Goal: Information Seeking & Learning: Find specific fact

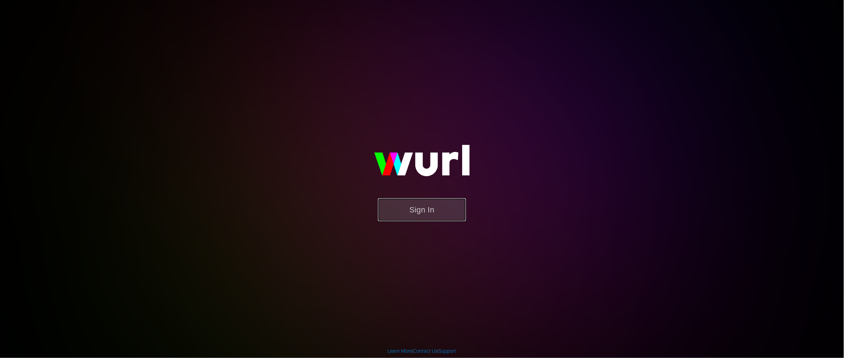
click at [428, 209] on button "Sign In" at bounding box center [422, 210] width 88 height 23
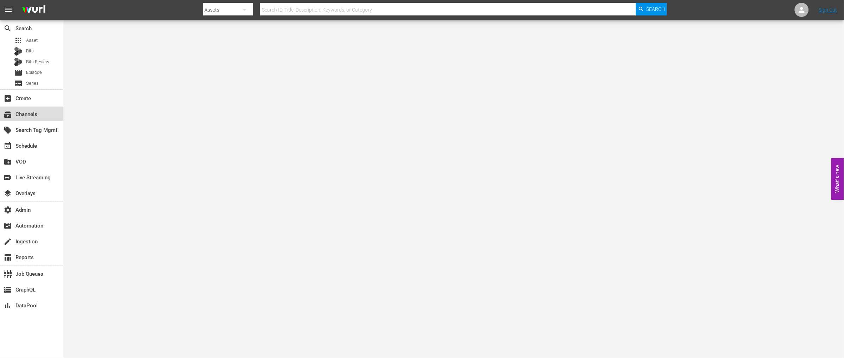
click at [23, 115] on div "subscriptions Channels" at bounding box center [19, 113] width 39 height 6
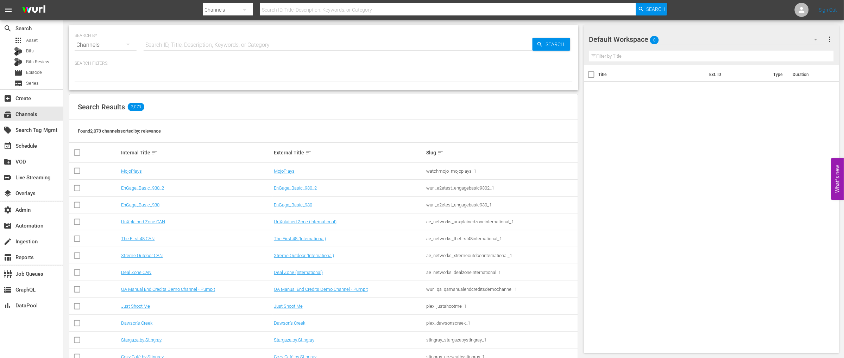
click at [180, 46] on input "text" at bounding box center [338, 45] width 389 height 17
type input "stories AMc"
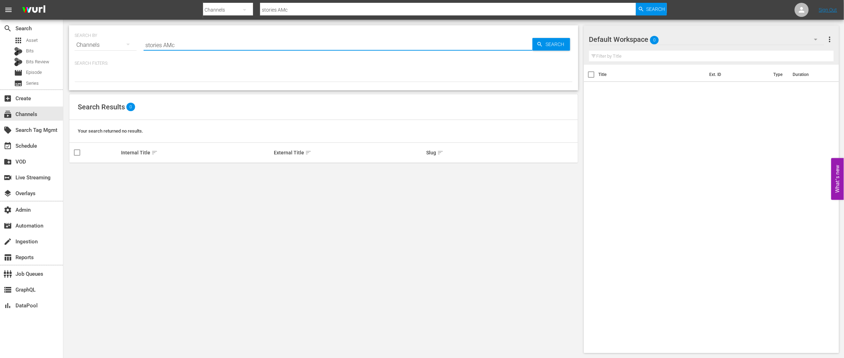
drag, startPoint x: 170, startPoint y: 44, endPoint x: 136, endPoint y: 44, distance: 34.5
click at [136, 44] on div "SEARCH BY Search By Channels Search ID, Title, Description, Keywords, or Catego…" at bounding box center [324, 40] width 498 height 25
paste input "Stories by AMC DRM"
type input "Stories by AMC DRM"
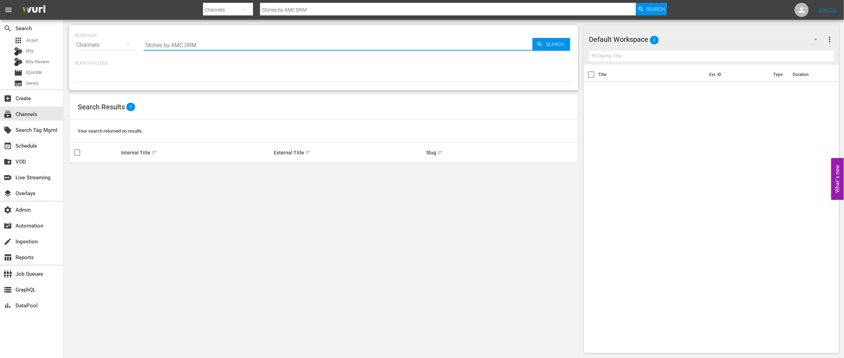
drag, startPoint x: 185, startPoint y: 45, endPoint x: 138, endPoint y: 44, distance: 47.5
click at [138, 44] on div "SEARCH BY Search By Channels Search ID, Title, Description, Keywords, or Catego…" at bounding box center [324, 40] width 498 height 25
type input "DRM"
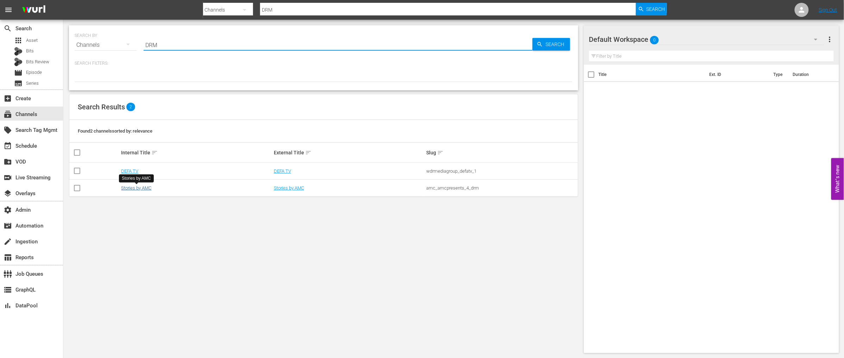
type input "DRM"
click at [143, 189] on link "Stories by AMC" at bounding box center [136, 187] width 30 height 5
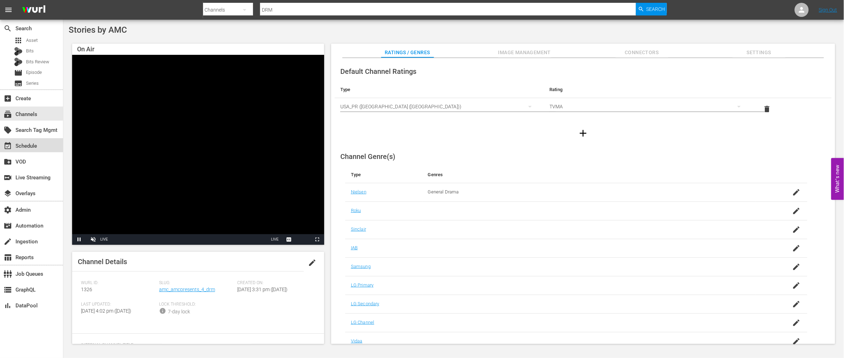
click at [34, 145] on div "event_available Schedule" at bounding box center [19, 145] width 39 height 6
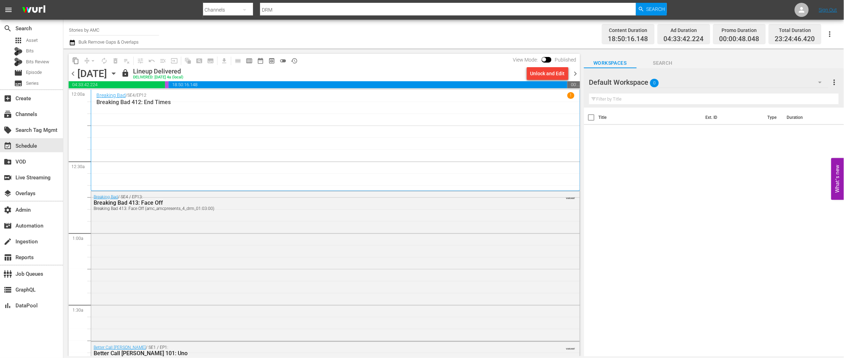
click at [579, 73] on span "chevron_right" at bounding box center [575, 73] width 9 height 9
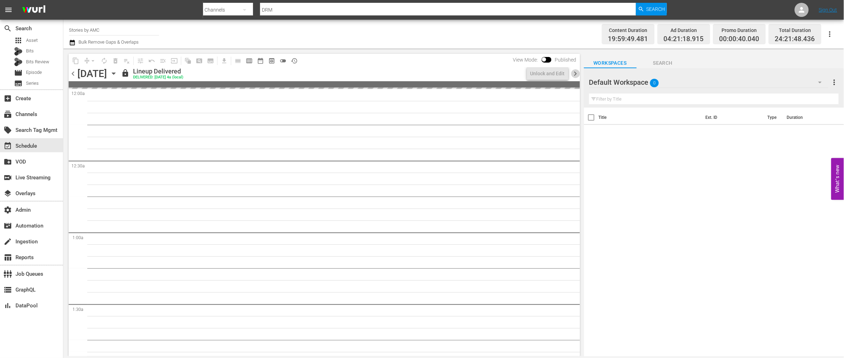
click at [575, 73] on span "chevron_right" at bounding box center [575, 73] width 9 height 9
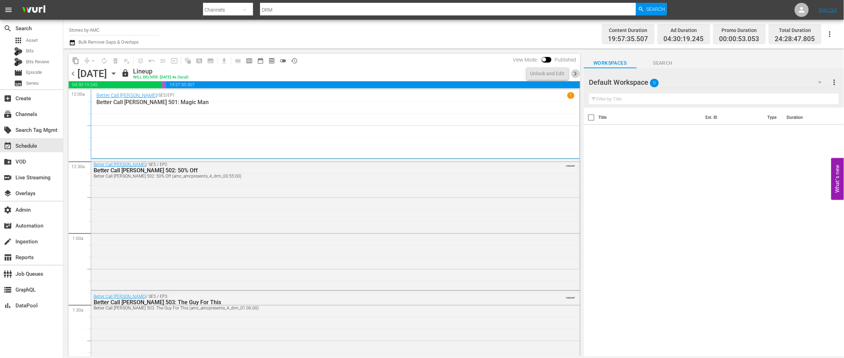
click at [575, 73] on span "chevron_right" at bounding box center [575, 73] width 9 height 9
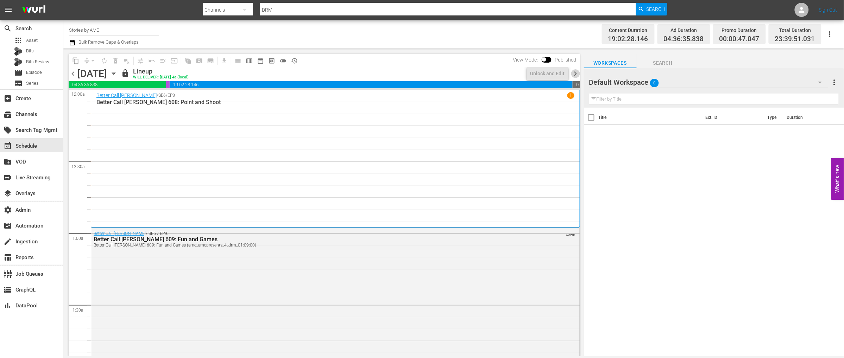
click at [575, 73] on span "chevron_right" at bounding box center [575, 73] width 9 height 9
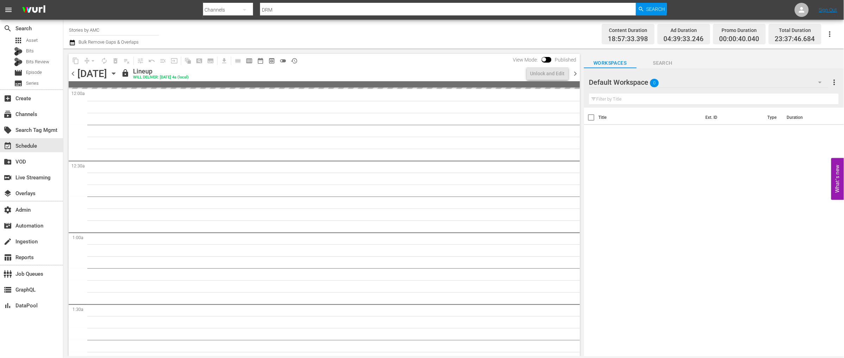
click at [575, 73] on span "chevron_right" at bounding box center [575, 73] width 9 height 9
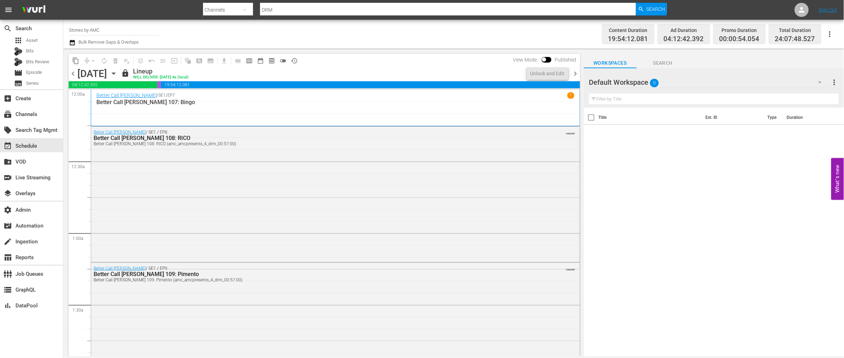
click at [575, 73] on span "chevron_right" at bounding box center [575, 73] width 9 height 9
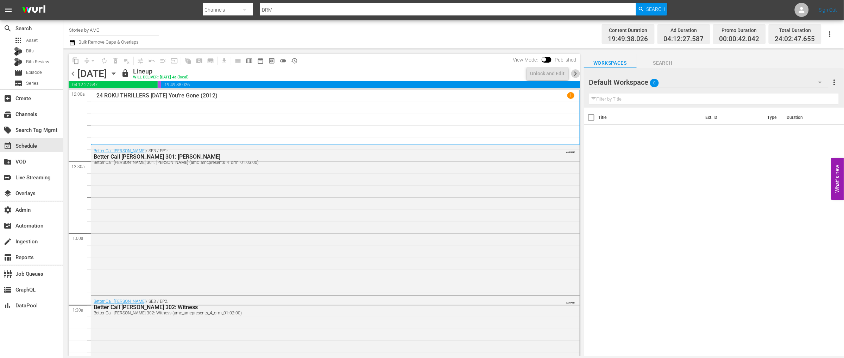
click at [575, 73] on span "chevron_right" at bounding box center [575, 73] width 9 height 9
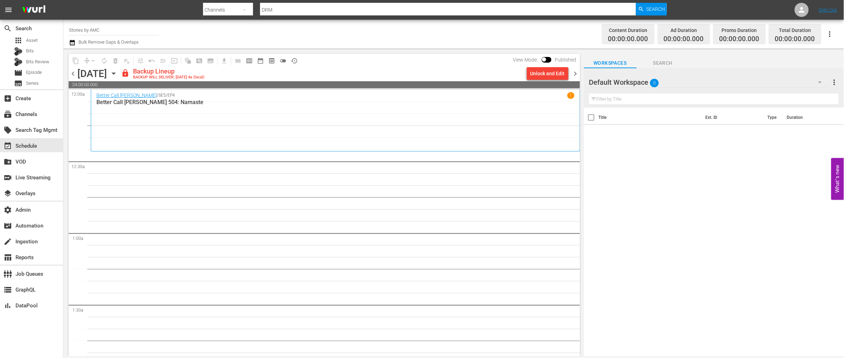
click at [74, 72] on span "chevron_left" at bounding box center [73, 73] width 9 height 9
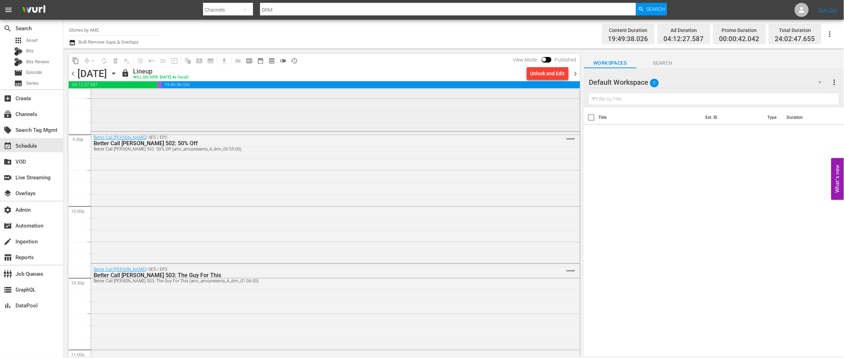
scroll to position [3241, 0]
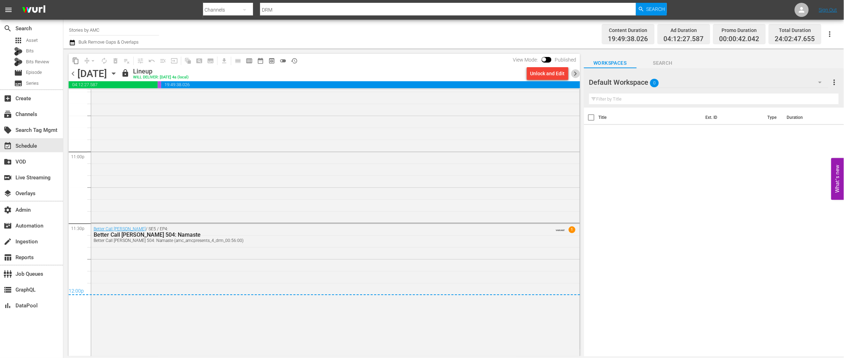
click at [574, 73] on span "chevron_right" at bounding box center [575, 73] width 9 height 9
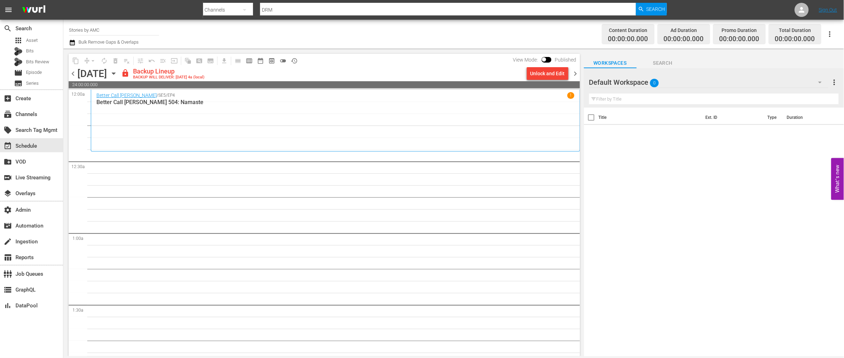
click at [436, 137] on div "Better Call Saul / SE5 / EP4 1 Better Call Saul 504: Namaste" at bounding box center [335, 120] width 478 height 57
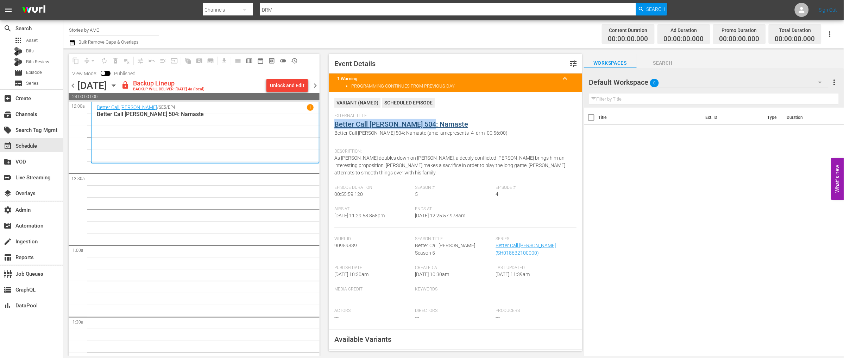
drag, startPoint x: 430, startPoint y: 126, endPoint x: 335, endPoint y: 125, distance: 95.4
click at [334, 125] on div "External Title Better Call Saul 504: Namaste Better Call Saul 504: Namaste (amc…" at bounding box center [455, 129] width 242 height 32
drag, startPoint x: 456, startPoint y: 152, endPoint x: 466, endPoint y: 140, distance: 15.5
click at [456, 152] on span "Description:" at bounding box center [453, 152] width 238 height 6
click at [398, 133] on span "Better Call Saul 504: Namaste (amc_amcpresents_4_drm_00:56:00)" at bounding box center [453, 133] width 238 height 7
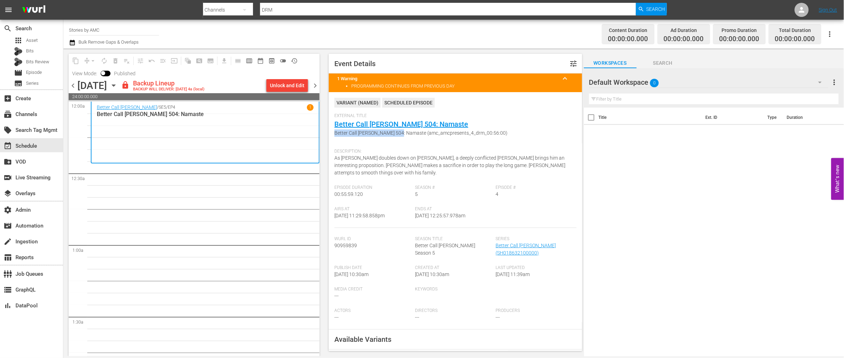
drag, startPoint x: 398, startPoint y: 133, endPoint x: 338, endPoint y: 131, distance: 59.9
click at [334, 132] on span "Better Call Saul 504: Namaste (amc_amcpresents_4_drm_00:56:00)" at bounding box center [453, 133] width 238 height 7
copy span "Better Call Saul 504: Namaste"
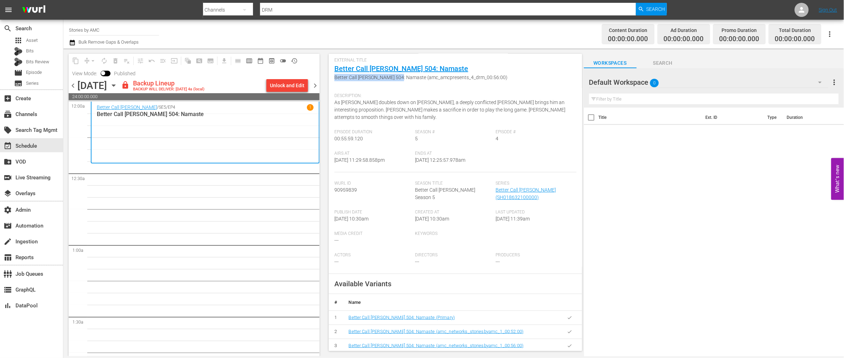
scroll to position [56, 0]
drag, startPoint x: 335, startPoint y: 151, endPoint x: 398, endPoint y: 153, distance: 63.4
click at [398, 153] on div "Airs At 10/13/25 @ 11:29:58.858pm" at bounding box center [374, 160] width 81 height 21
copy span "10/13/25 @ 11:29:58.858pm"
click at [464, 157] on span "10/14/25 @ 12:25:57.978am" at bounding box center [440, 160] width 50 height 6
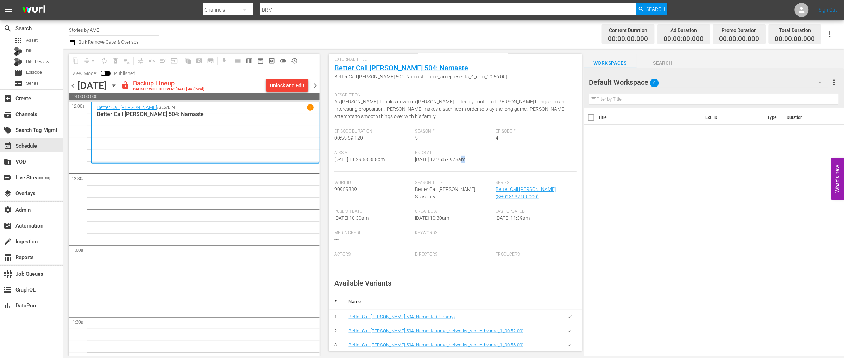
drag, startPoint x: 477, startPoint y: 153, endPoint x: 415, endPoint y: 153, distance: 61.2
click at [416, 157] on span "10/14/25 @ 12:25:57.978am" at bounding box center [440, 160] width 50 height 6
copy span "10/14/25 @ 12:25:57.978am"
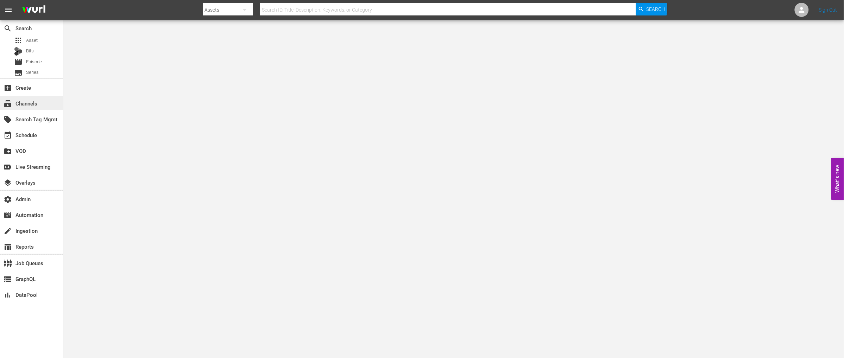
click at [22, 104] on div "subscriptions Channels" at bounding box center [19, 102] width 39 height 6
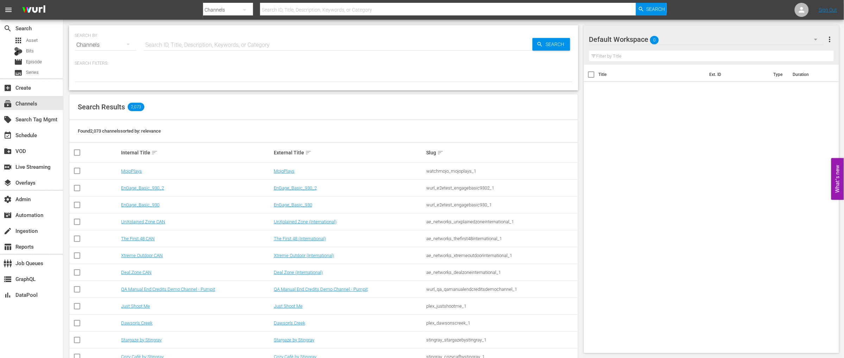
click at [136, 174] on td "MojoPlays" at bounding box center [196, 171] width 152 height 17
click at [134, 169] on link "MojoPlays" at bounding box center [131, 171] width 21 height 5
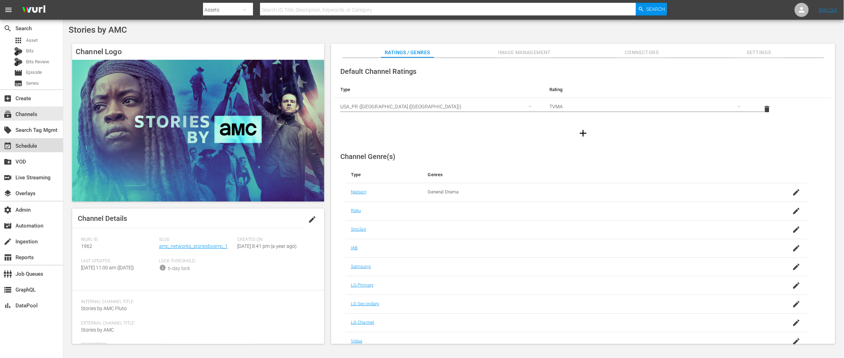
click at [25, 147] on div "event_available Schedule" at bounding box center [19, 145] width 39 height 6
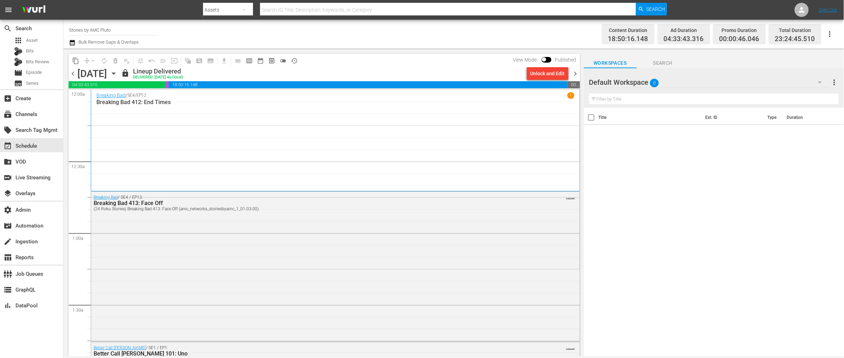
click at [577, 73] on span "chevron_right" at bounding box center [575, 73] width 9 height 9
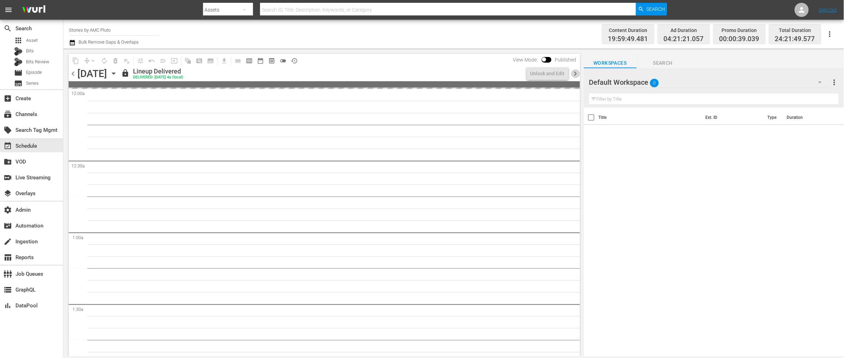
click at [577, 73] on span "chevron_right" at bounding box center [575, 73] width 9 height 9
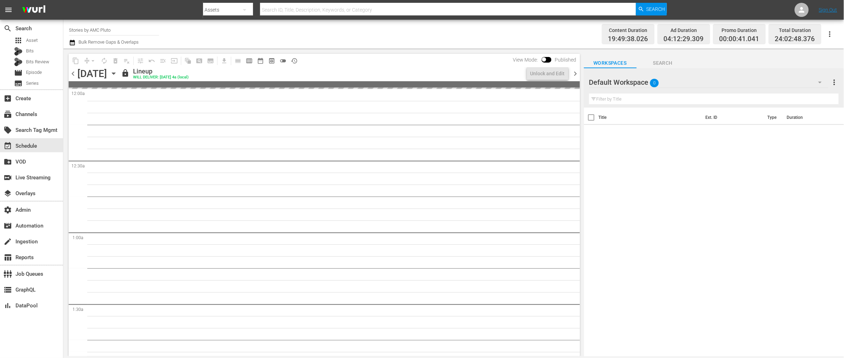
click at [577, 73] on span "chevron_right" at bounding box center [575, 73] width 9 height 9
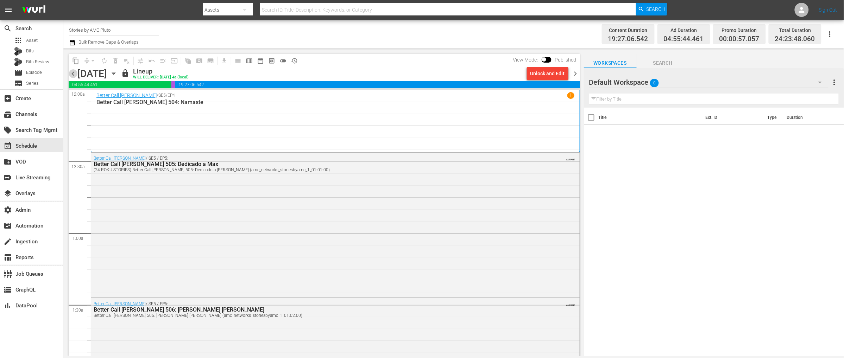
click at [72, 74] on span "chevron_left" at bounding box center [73, 73] width 9 height 9
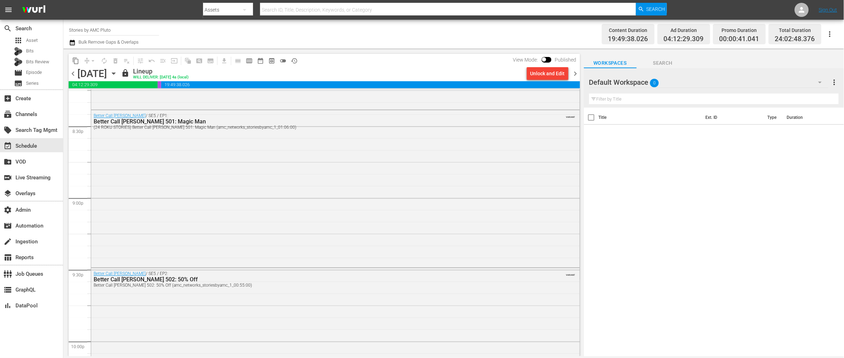
scroll to position [3242, 0]
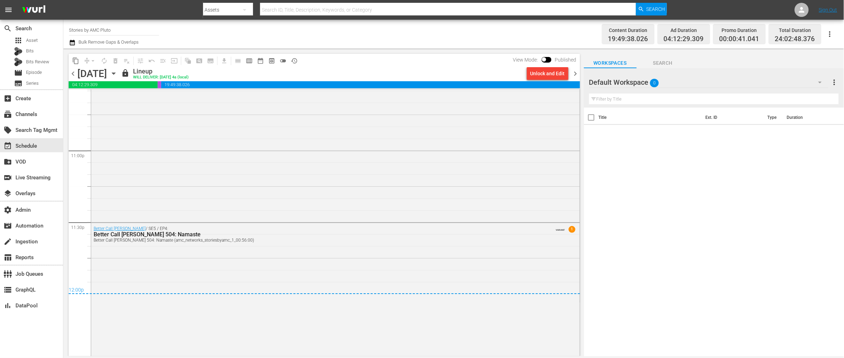
click at [574, 71] on span "chevron_right" at bounding box center [575, 73] width 9 height 9
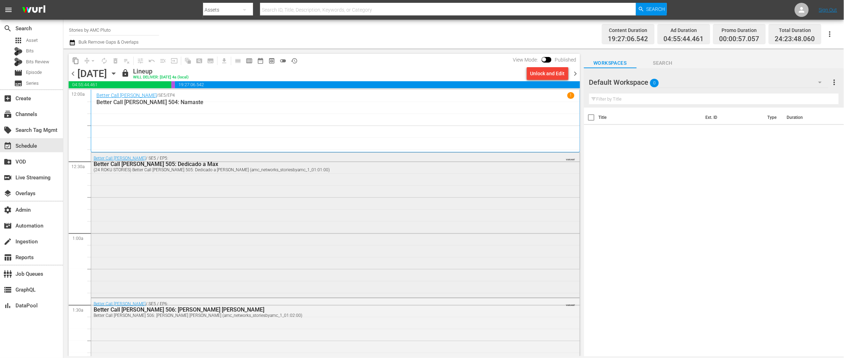
click at [182, 177] on div "Better Call Saul / SE5 / EP5: Better Call Saul 505: Dedicado a Max (24 ROKU STO…" at bounding box center [335, 225] width 489 height 144
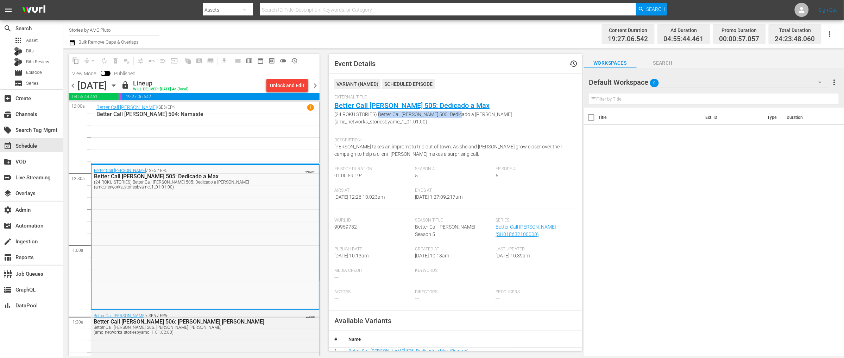
drag, startPoint x: 379, startPoint y: 114, endPoint x: 472, endPoint y: 138, distance: 96.4
click at [458, 115] on span "(24 ROKU STORIES) Better Call Saul 505: Dedicado a Max (amc_networks_storiesbya…" at bounding box center [453, 118] width 238 height 15
copy span "Better Call Saul 505: Dedicado a Max"
